Goal: Obtain resource: Obtain resource

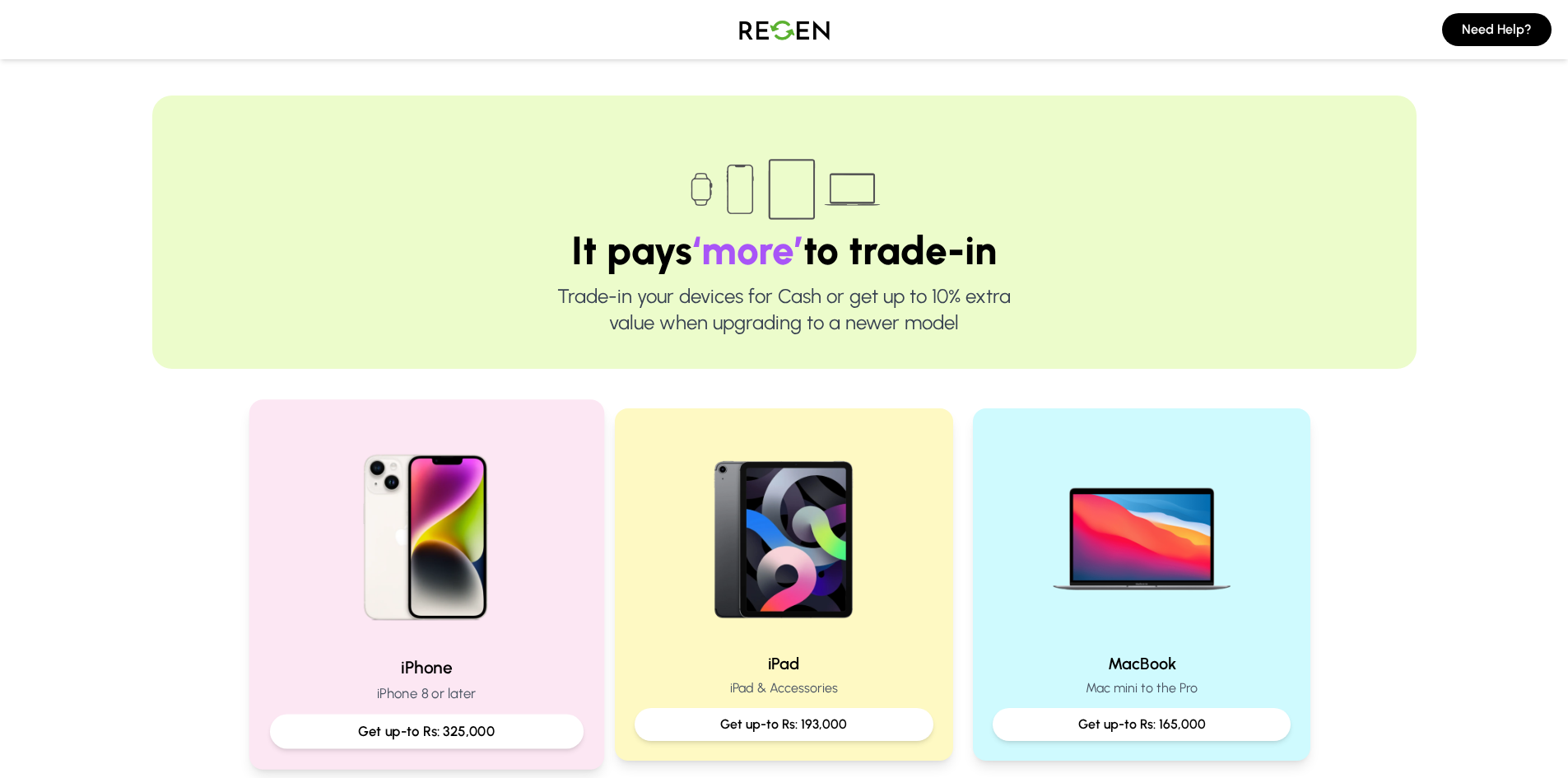
scroll to position [247, 0]
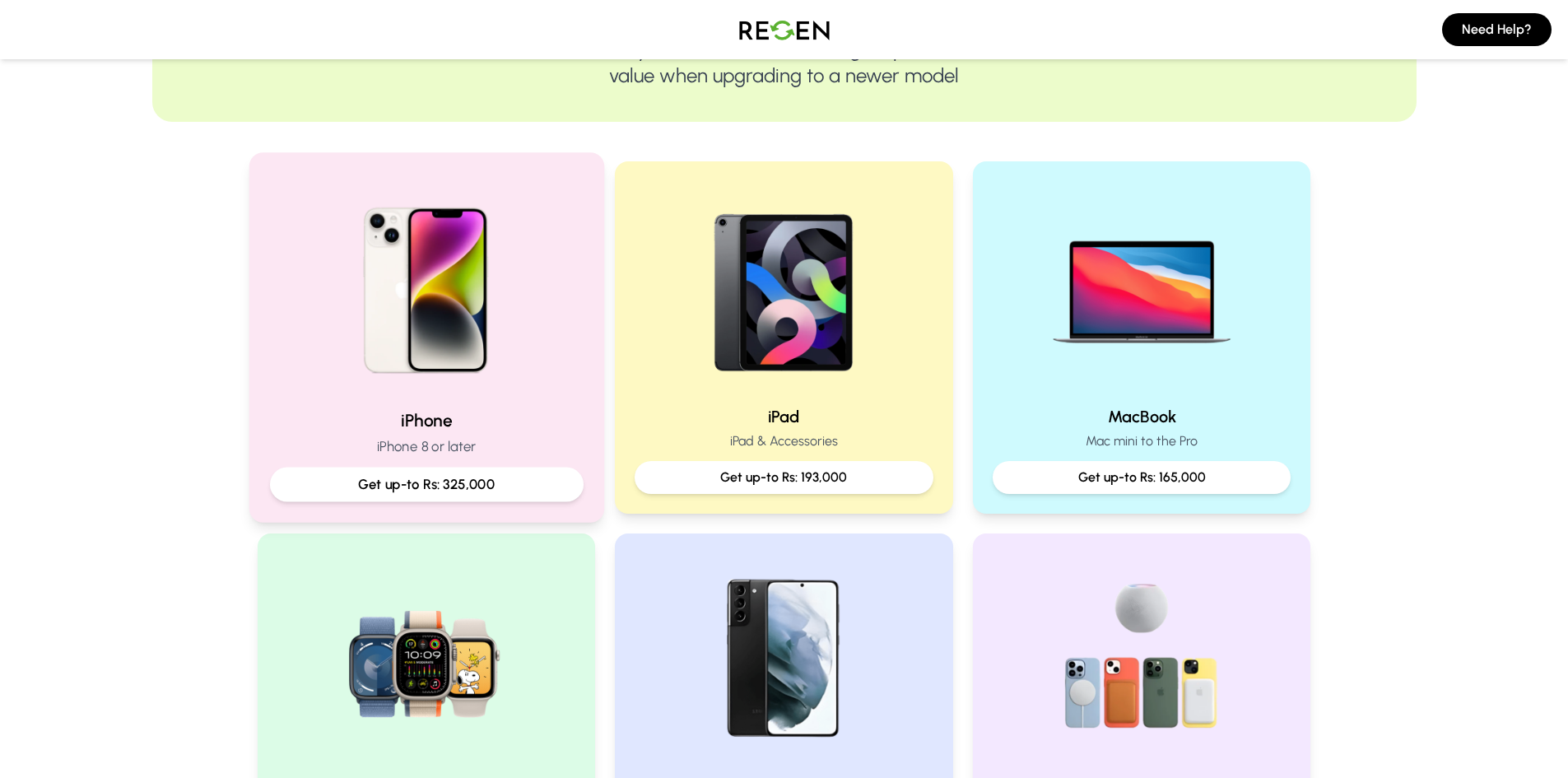
click at [422, 376] on img at bounding box center [425, 284] width 221 height 221
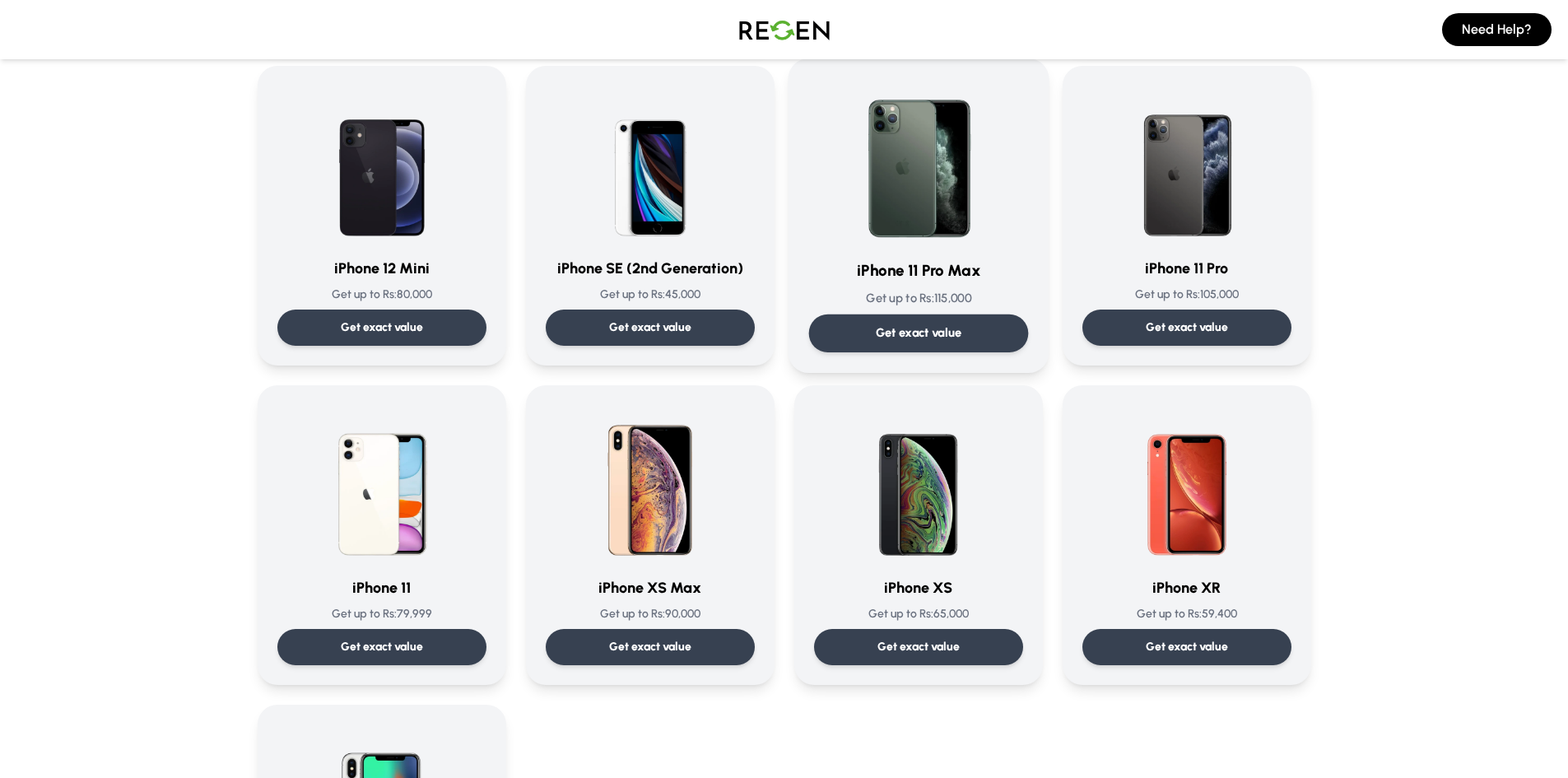
scroll to position [1645, 0]
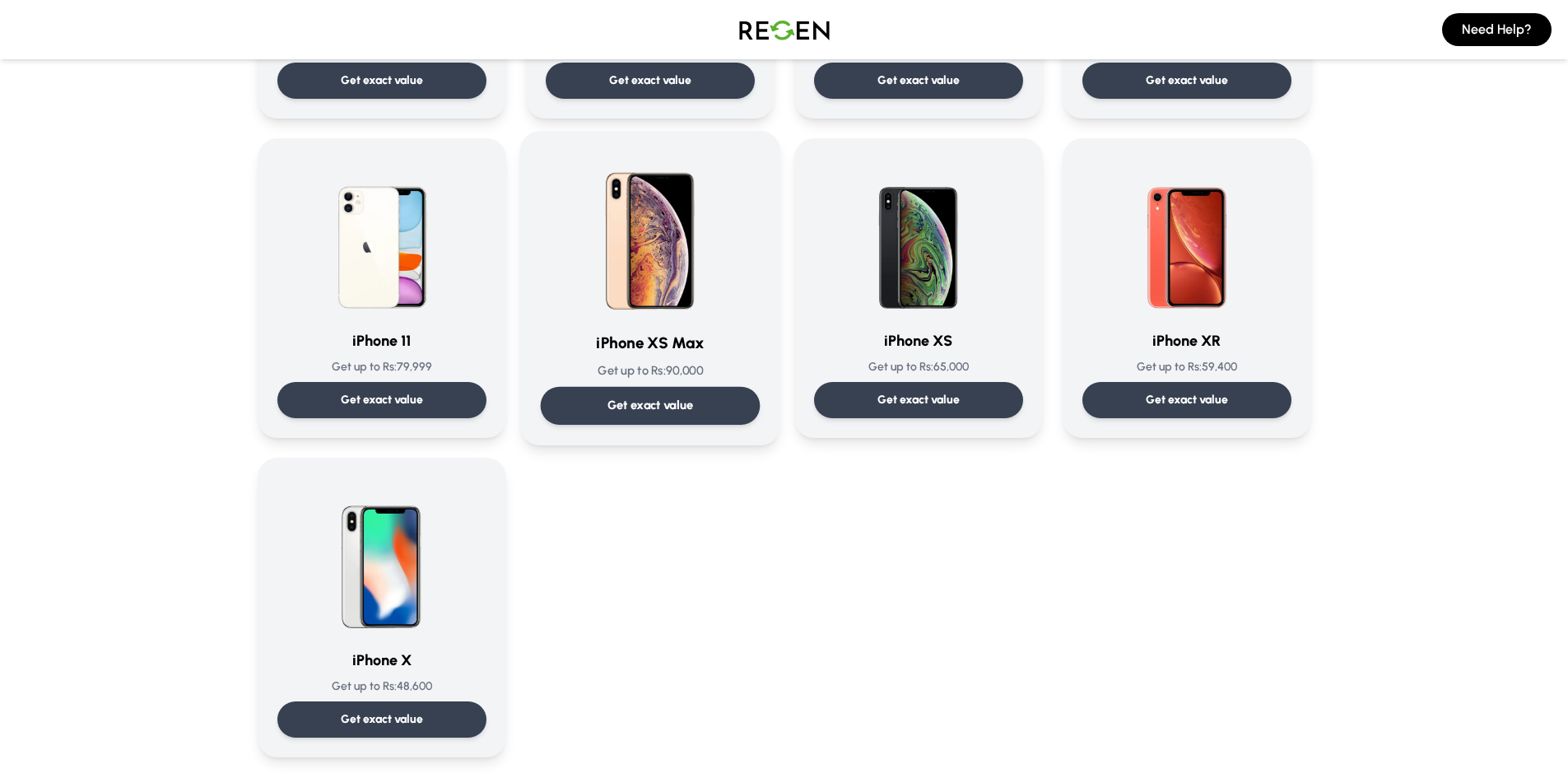
click at [640, 405] on p "Get exact value" at bounding box center [649, 405] width 86 height 17
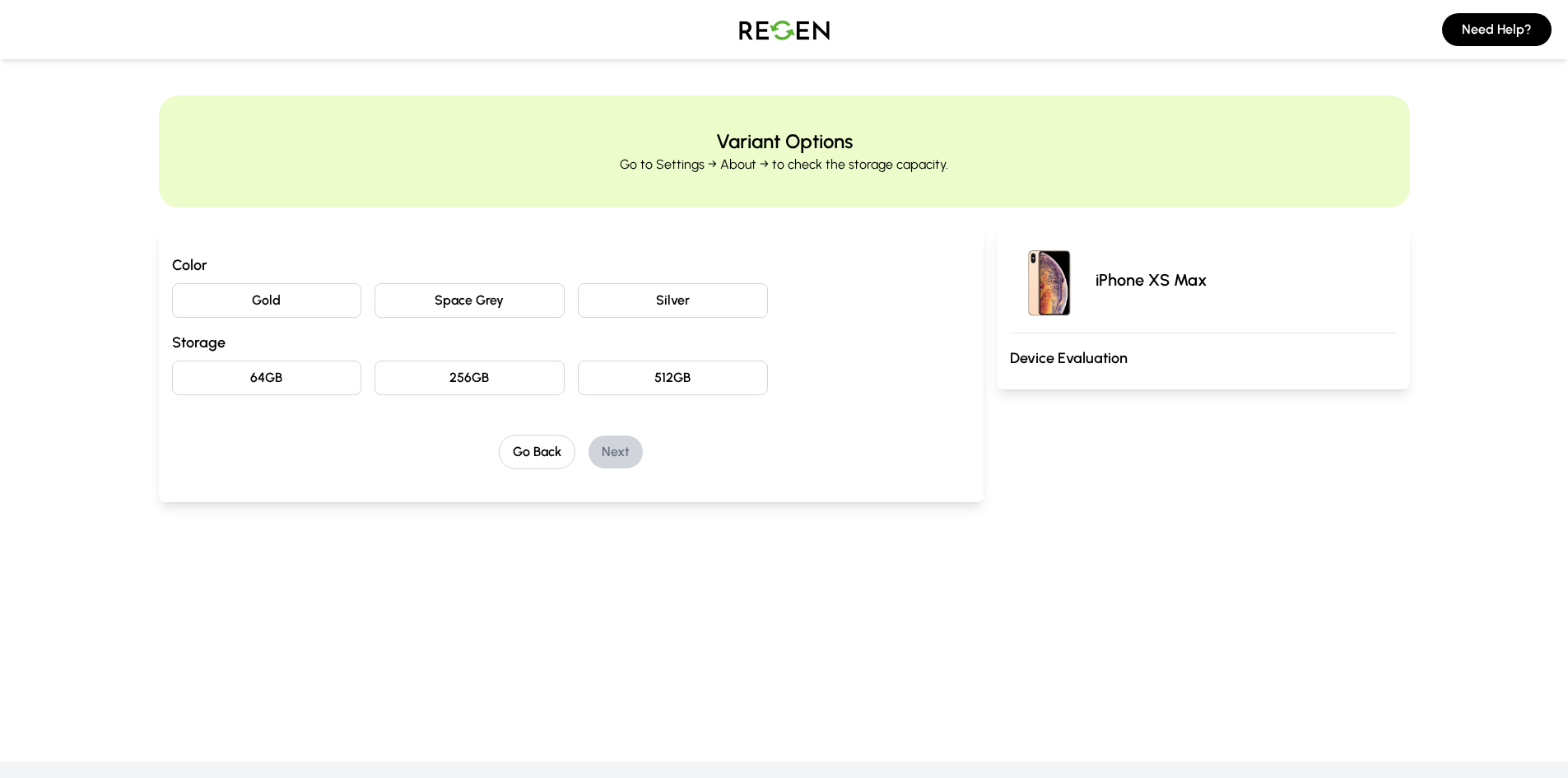
click at [671, 303] on button "Silver" at bounding box center [673, 300] width 190 height 35
click at [237, 368] on button "64GB" at bounding box center [267, 378] width 190 height 35
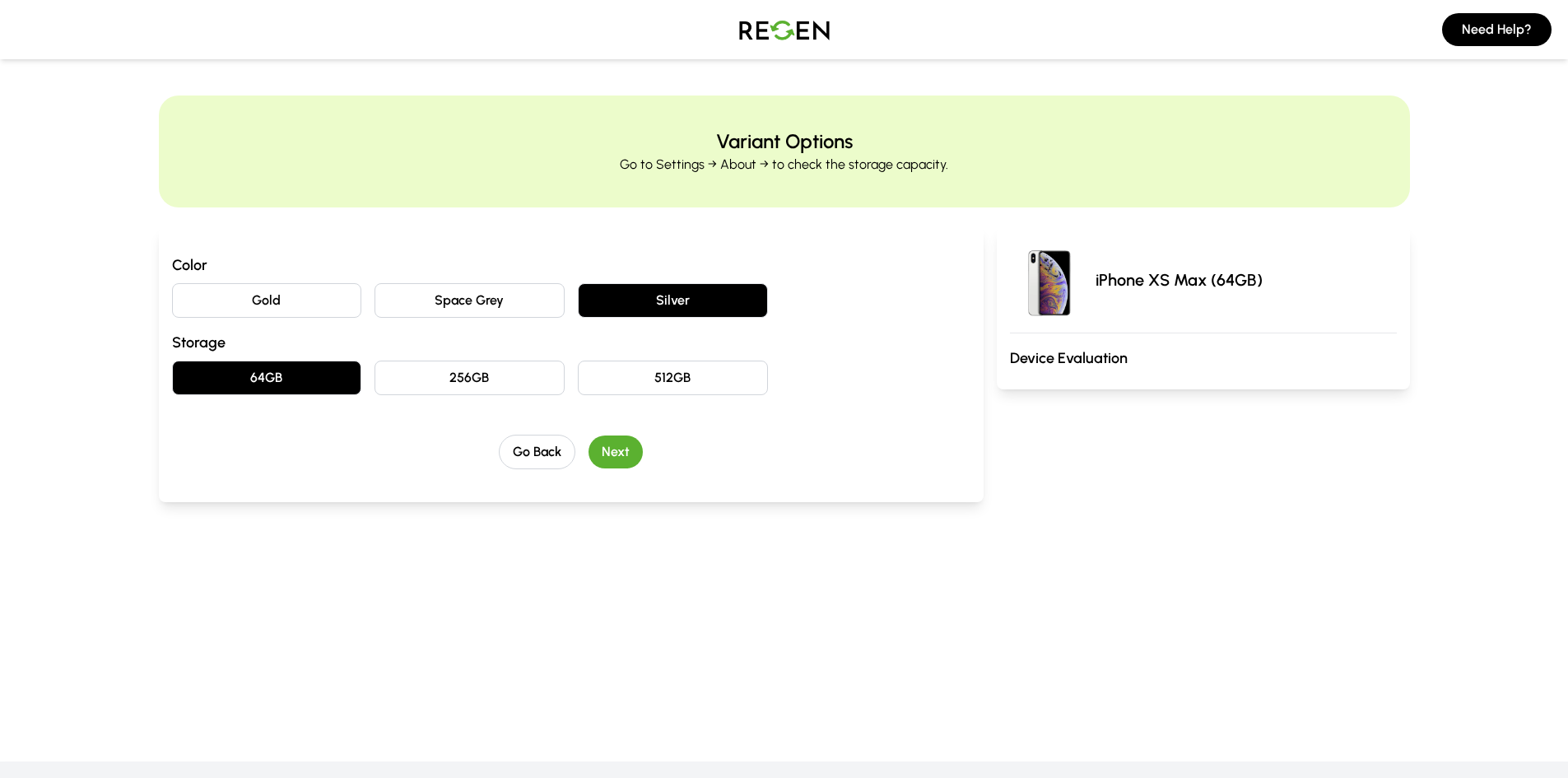
click at [619, 448] on button "Next" at bounding box center [615, 451] width 54 height 33
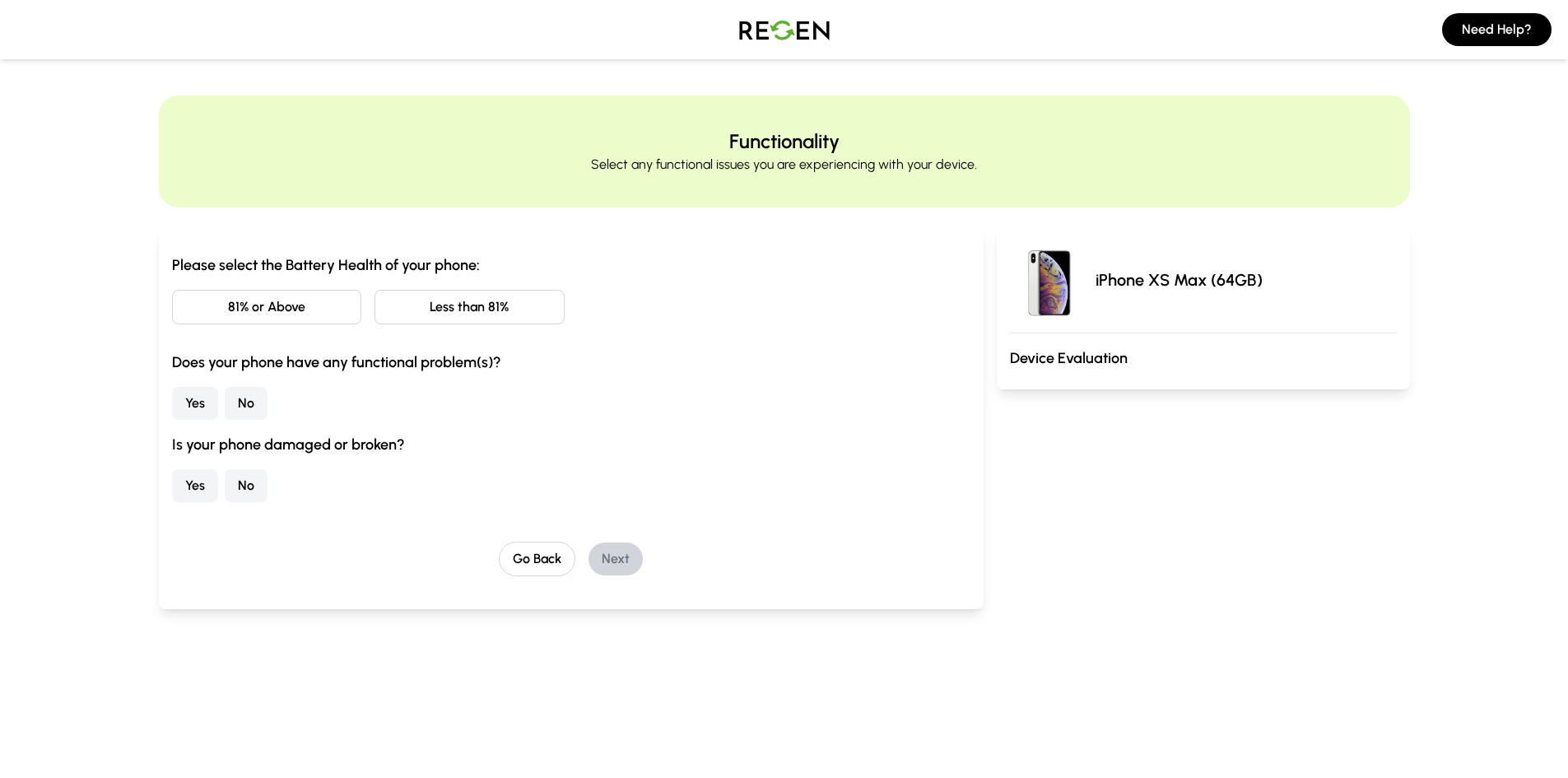
click at [474, 310] on button "Less than 81%" at bounding box center [469, 307] width 190 height 35
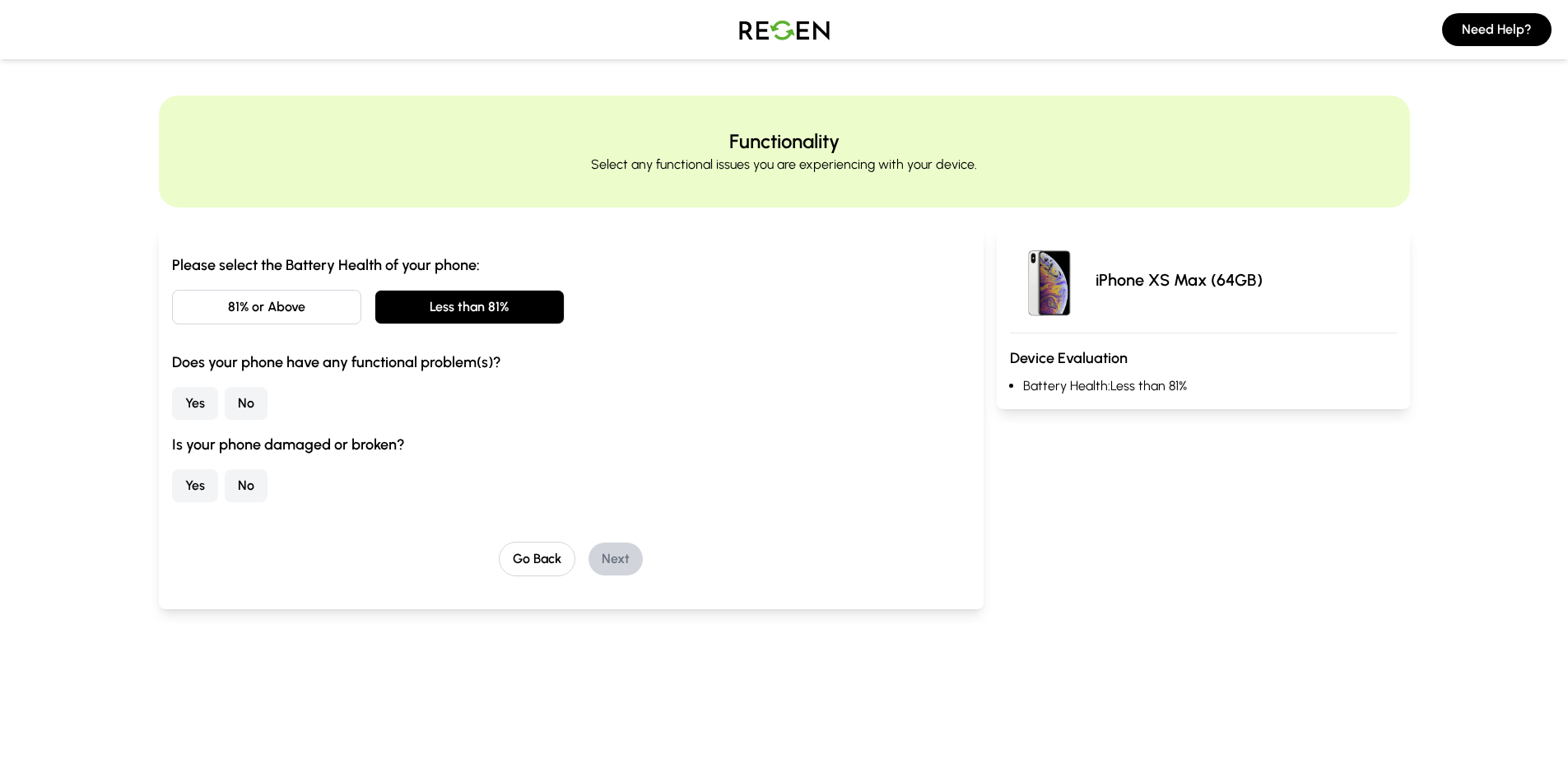
click at [246, 412] on button "No" at bounding box center [246, 403] width 43 height 33
click at [248, 494] on button "No" at bounding box center [246, 485] width 43 height 33
click at [615, 548] on button "Next" at bounding box center [615, 559] width 54 height 33
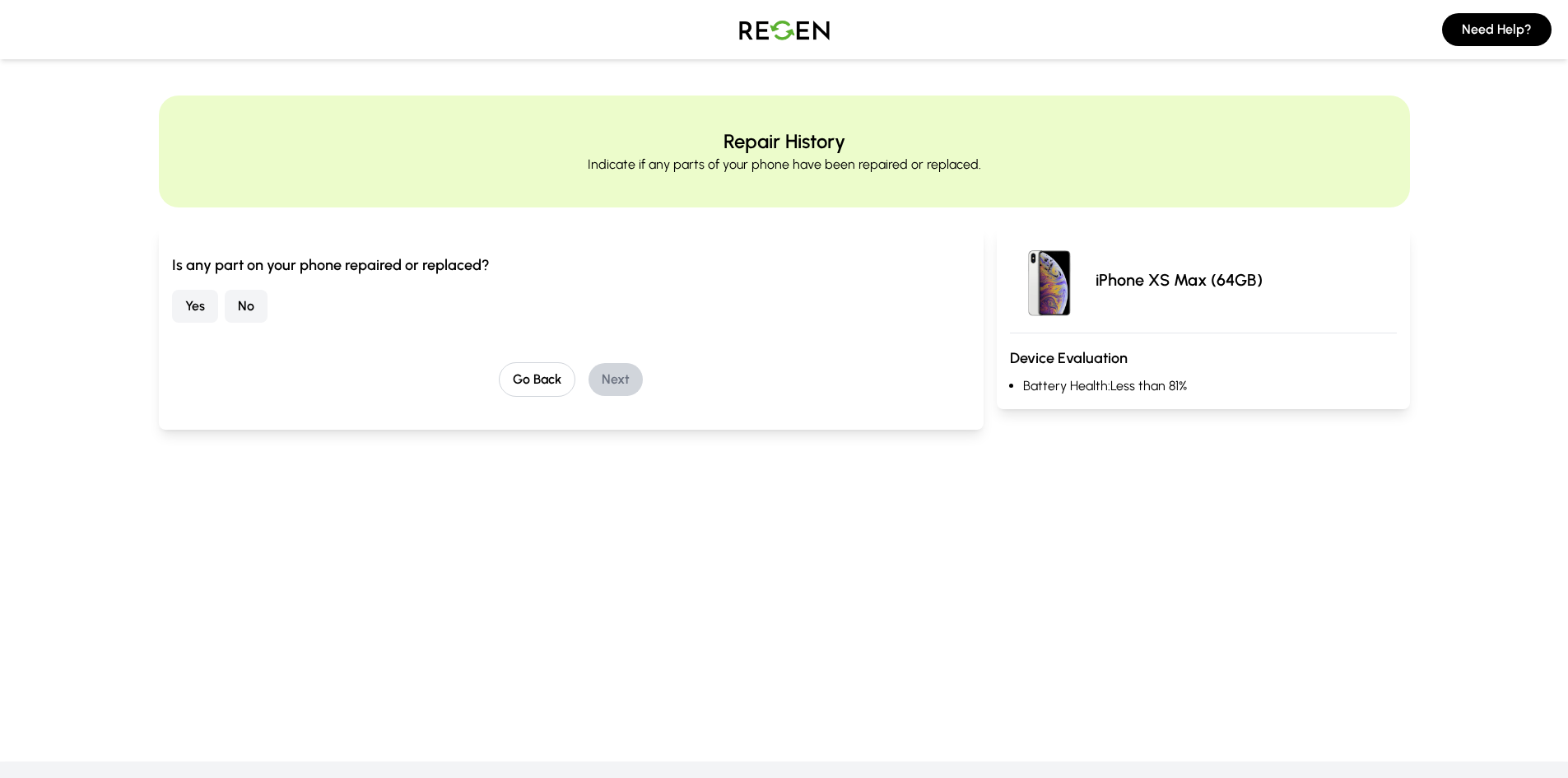
click at [254, 313] on button "No" at bounding box center [246, 306] width 43 height 33
click at [636, 385] on button "Next" at bounding box center [615, 380] width 54 height 33
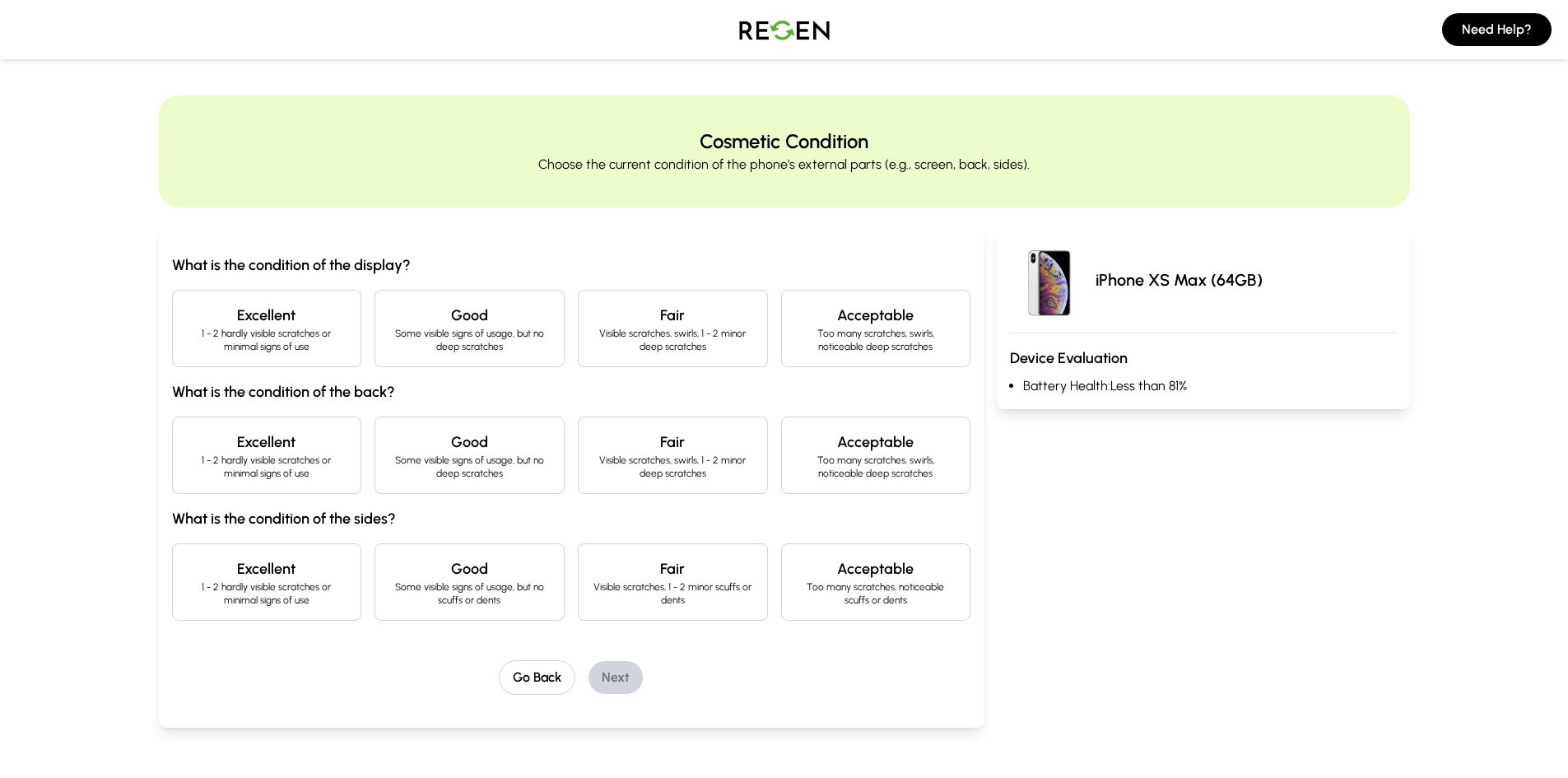
click at [299, 343] on p "1 - 2 hardly visible scratches or minimal signs of use" at bounding box center [267, 339] width 162 height 26
click at [329, 469] on p "1 - 2 hardly visible scratches or minimal signs of use" at bounding box center [267, 466] width 162 height 26
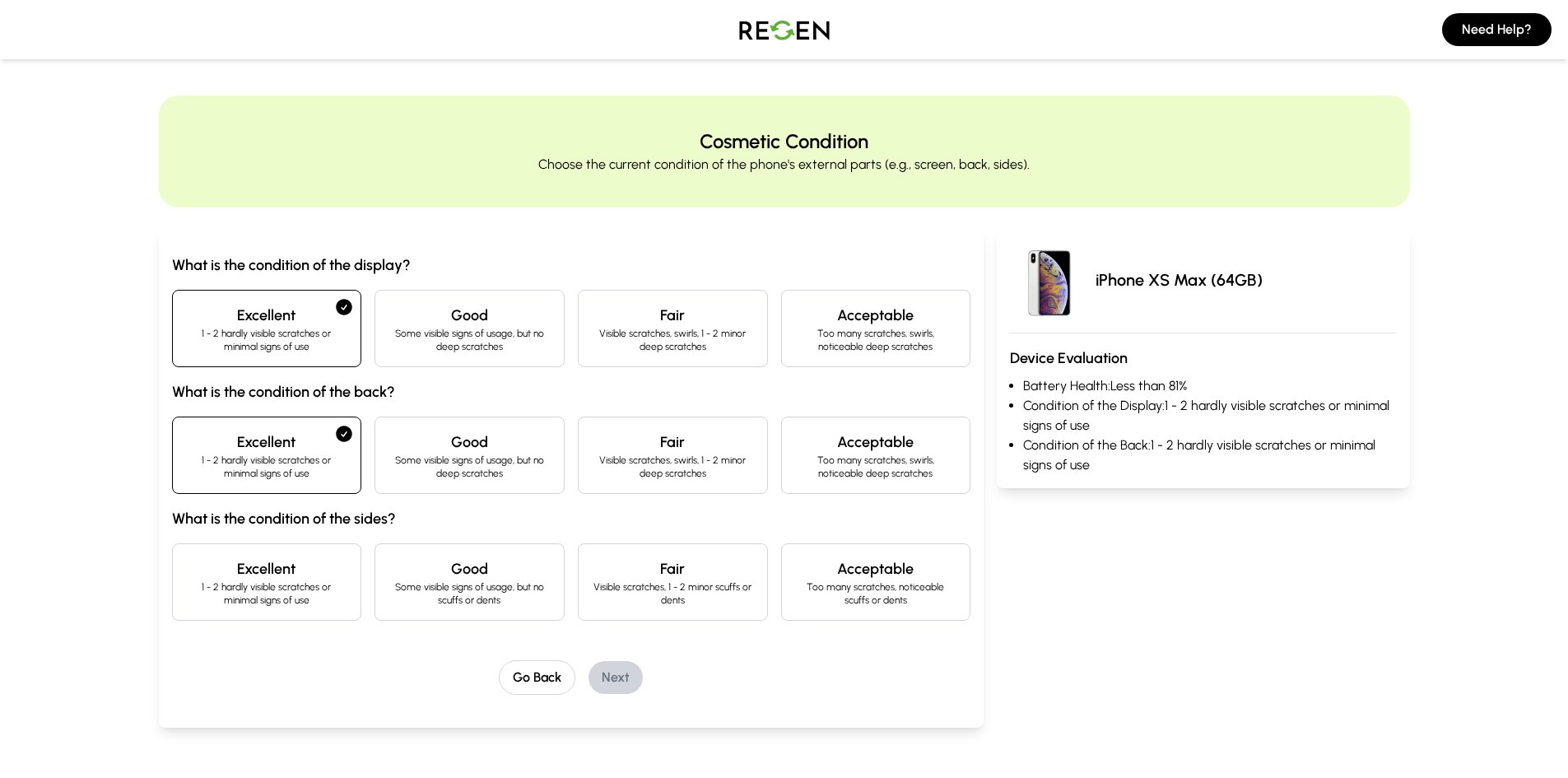
click at [445, 574] on h4 "Good" at bounding box center [469, 569] width 162 height 23
click at [619, 677] on button "Next" at bounding box center [615, 677] width 54 height 33
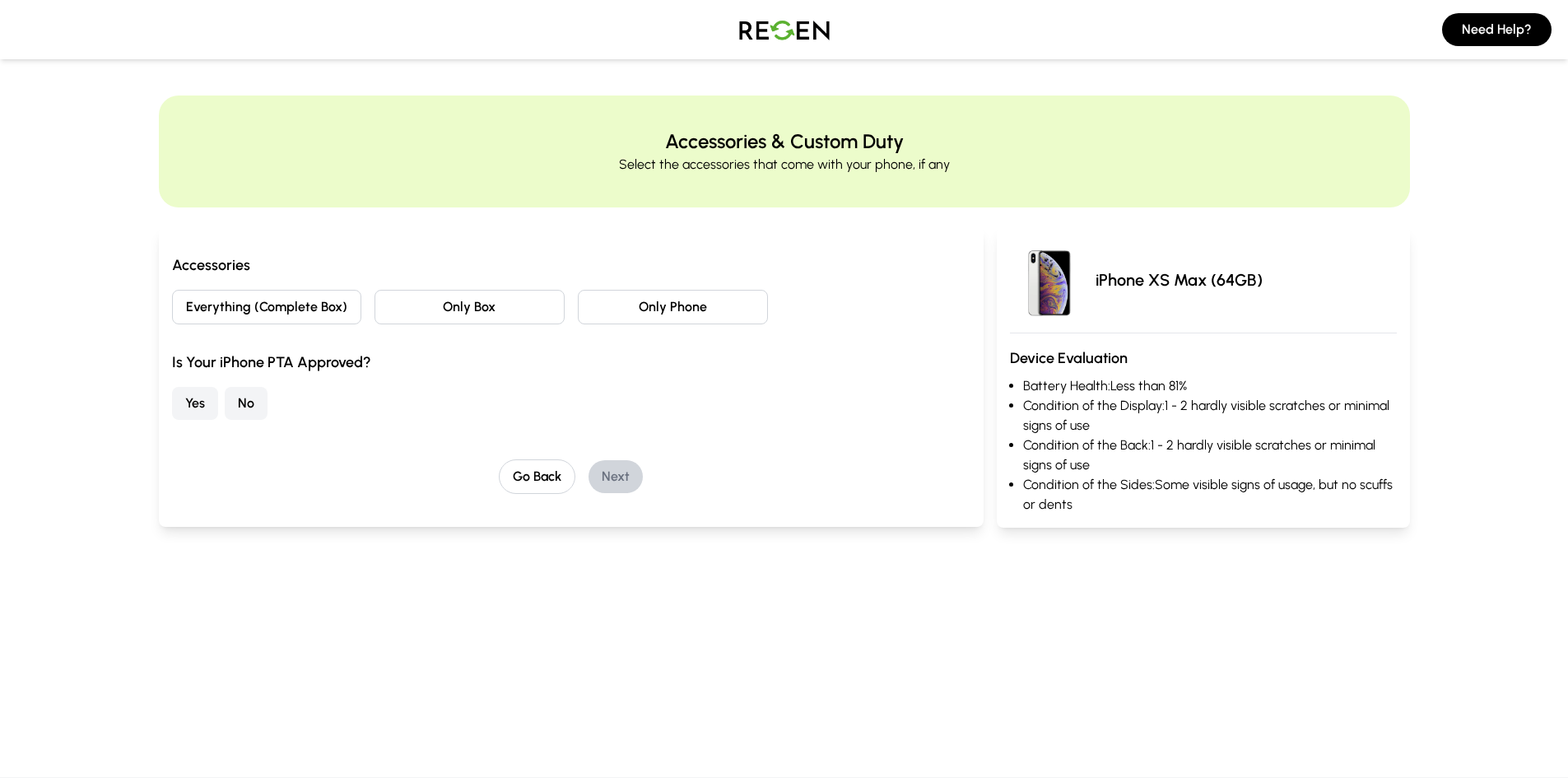
click at [663, 307] on button "Only Phone" at bounding box center [673, 307] width 190 height 35
click at [202, 407] on button "Yes" at bounding box center [195, 403] width 47 height 33
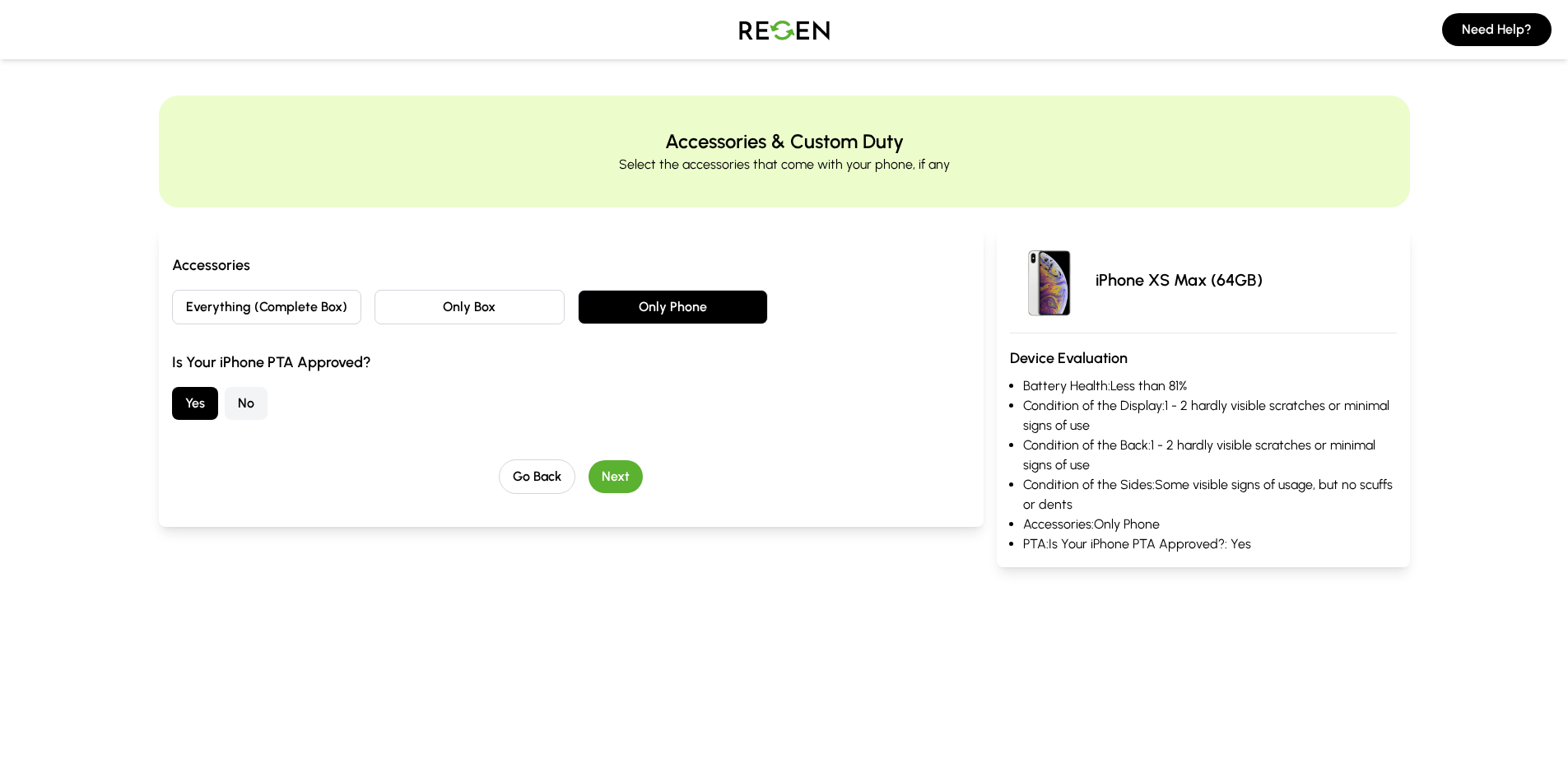
click at [619, 477] on button "Next" at bounding box center [615, 477] width 54 height 33
